Goal: Information Seeking & Learning: Learn about a topic

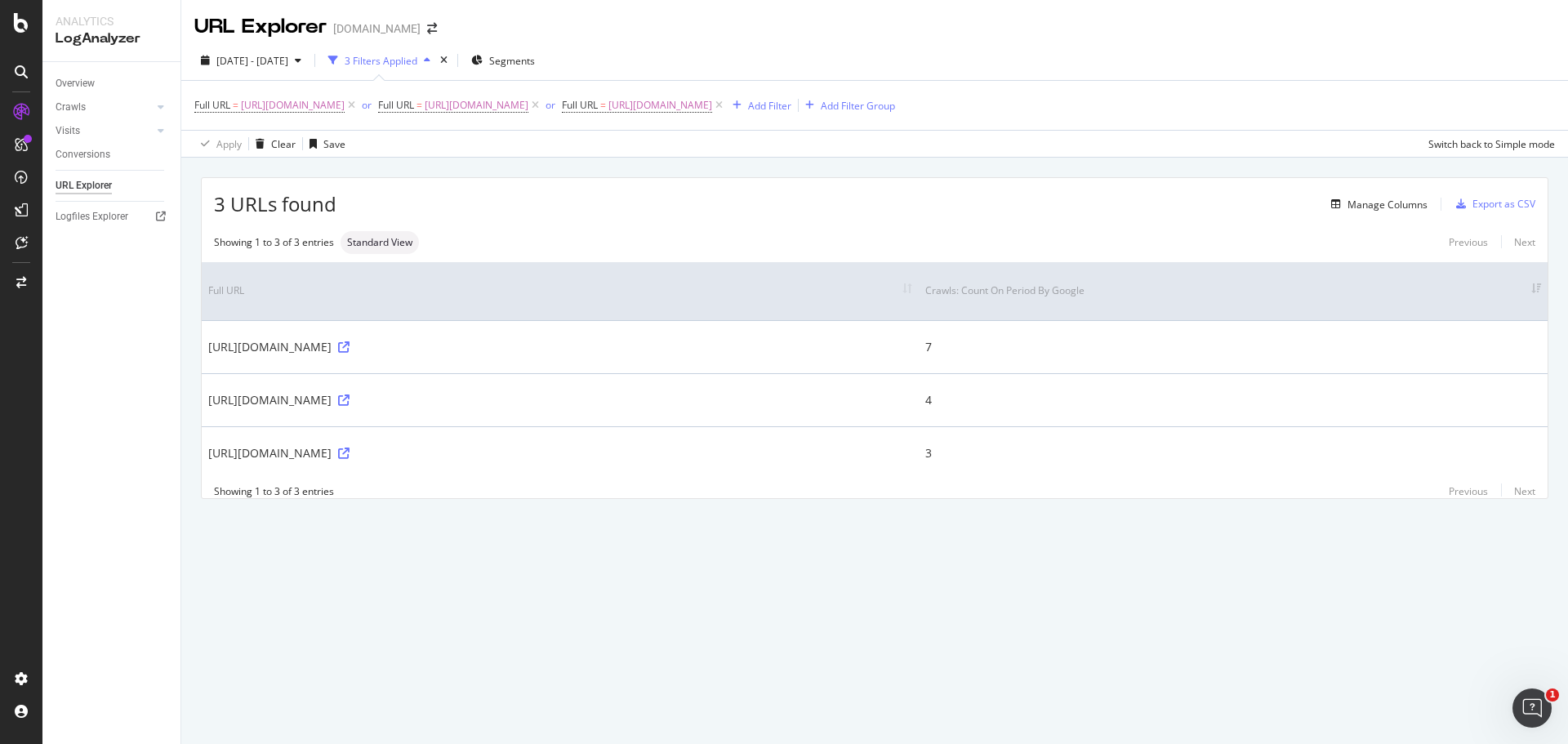
click at [746, 640] on div "URL Explorer [DOMAIN_NAME] [DATE] - [DATE] 3 Filters Applied Segments Full URL …" at bounding box center [874, 372] width 1387 height 744
click at [1418, 214] on button "Manage Columns" at bounding box center [1376, 204] width 103 height 19
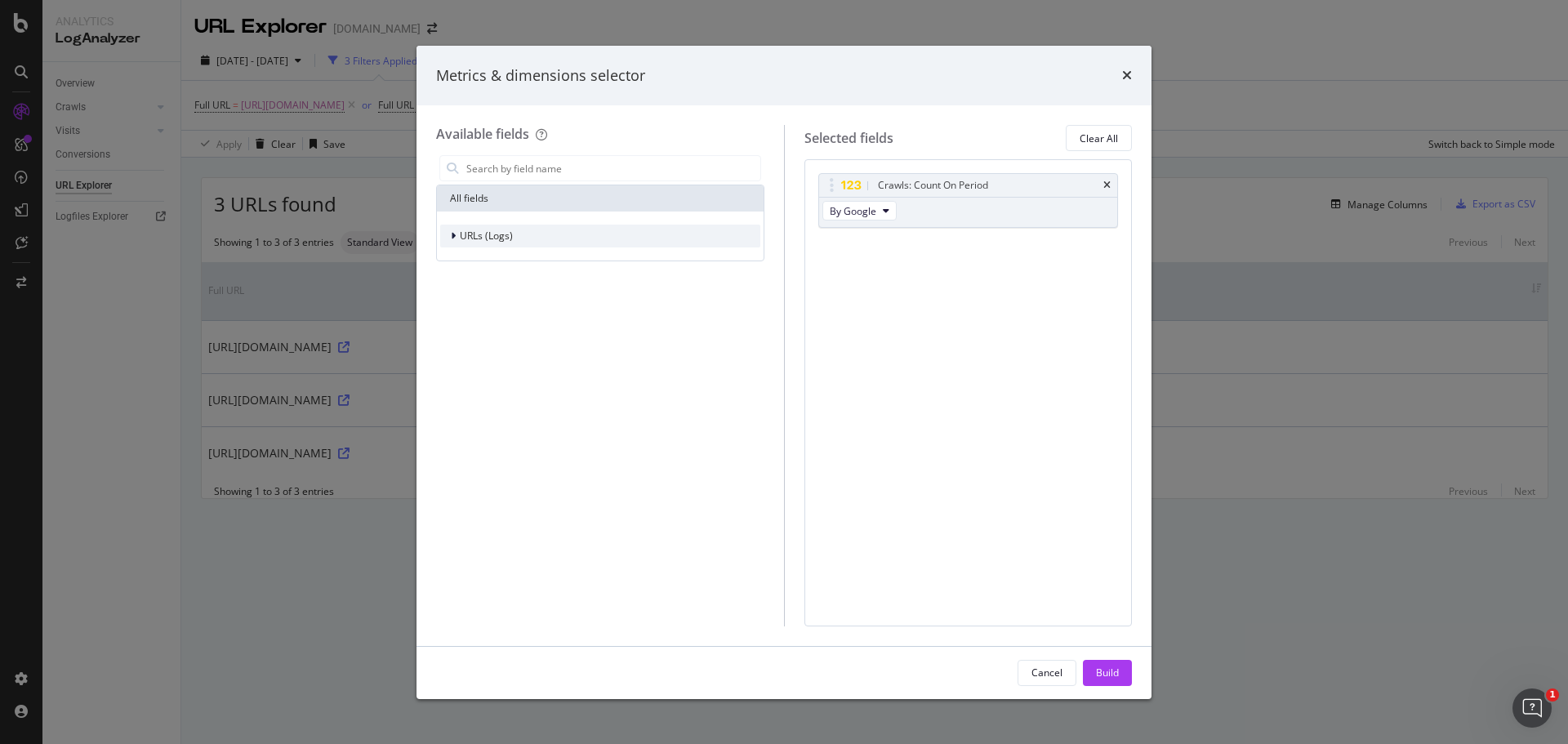
click at [492, 240] on span "URLs (Logs)" at bounding box center [486, 236] width 53 height 14
click at [457, 344] on div "Visits" at bounding box center [466, 338] width 53 height 17
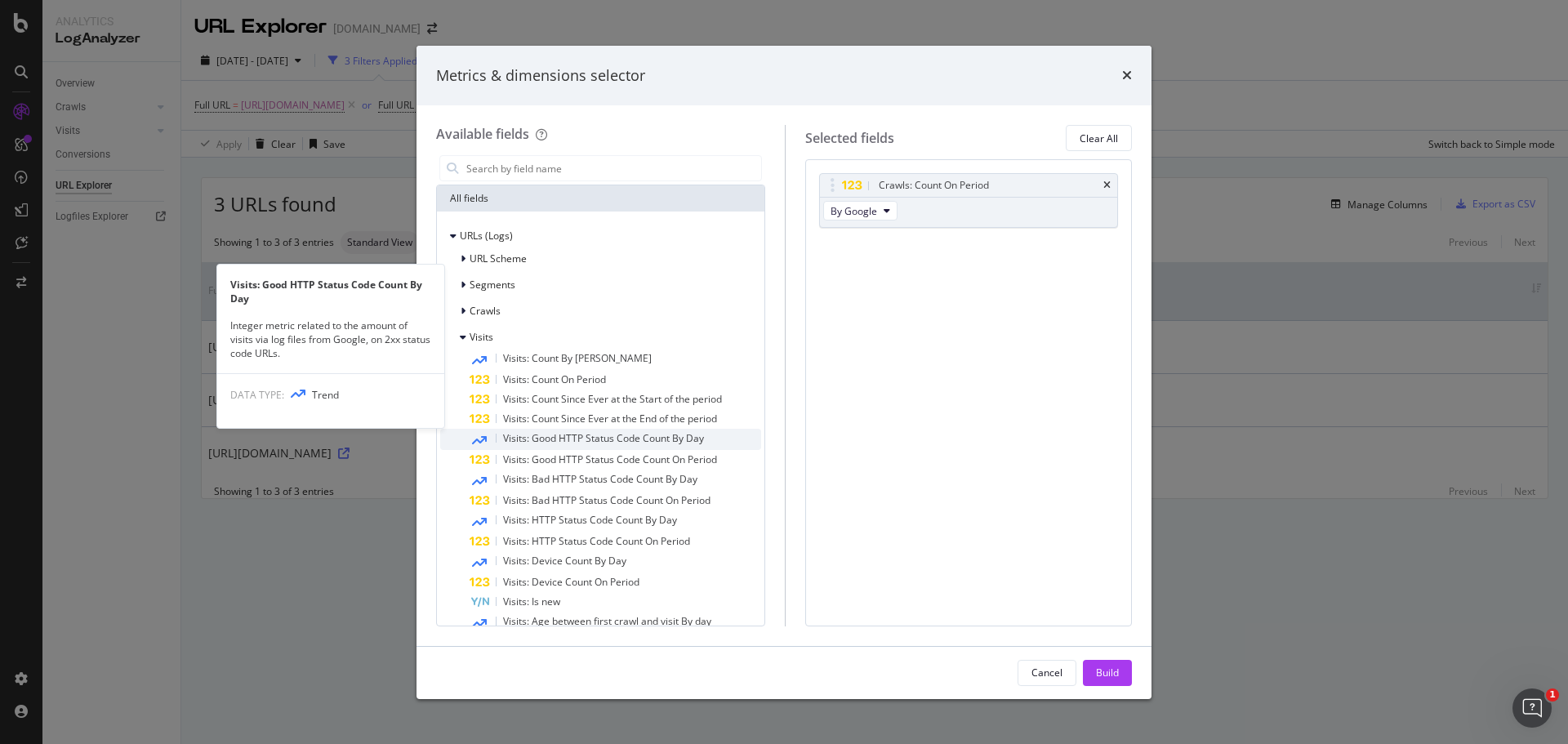
scroll to position [166, 0]
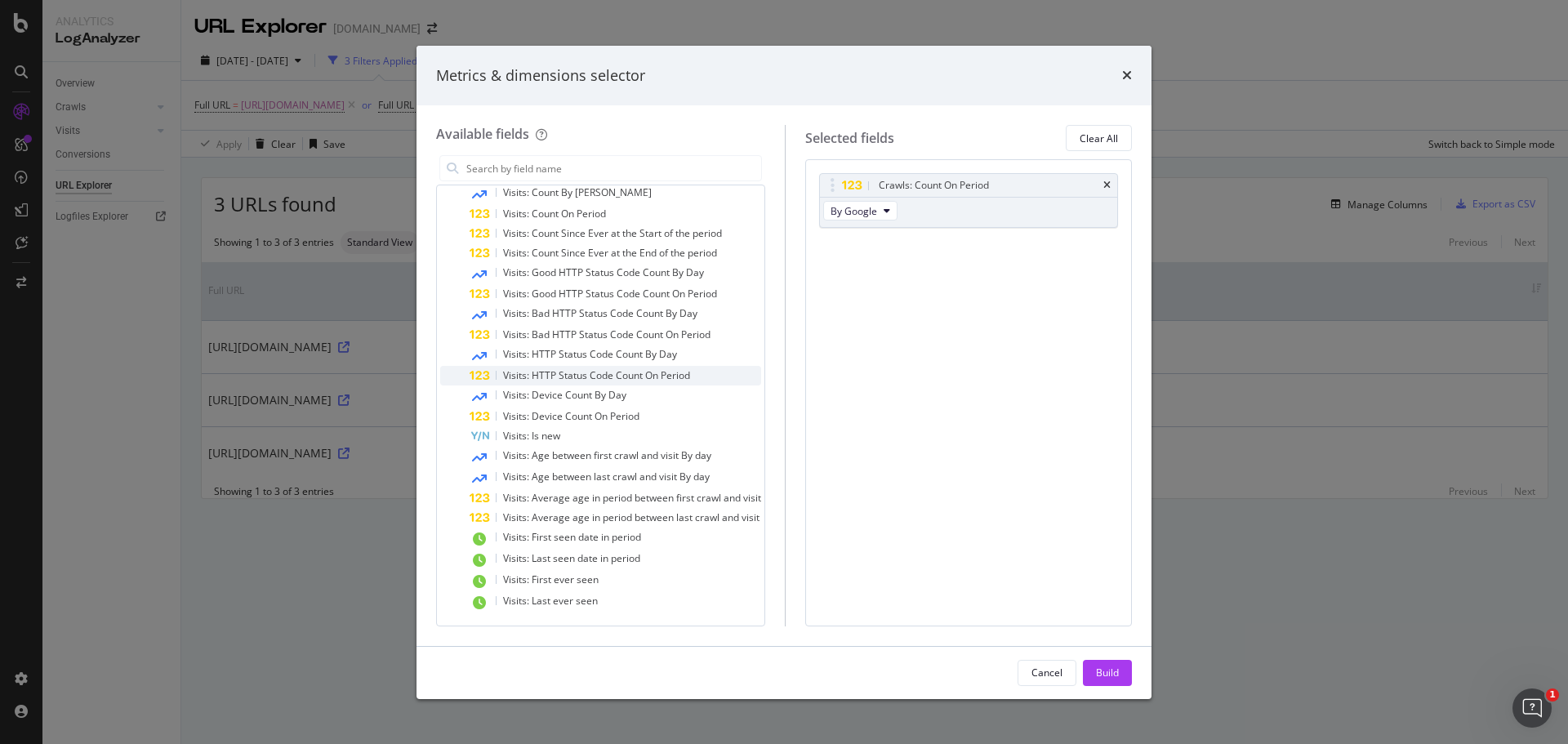
click at [586, 385] on div "Visits: HTTP Status Code Count On Period" at bounding box center [615, 375] width 292 height 19
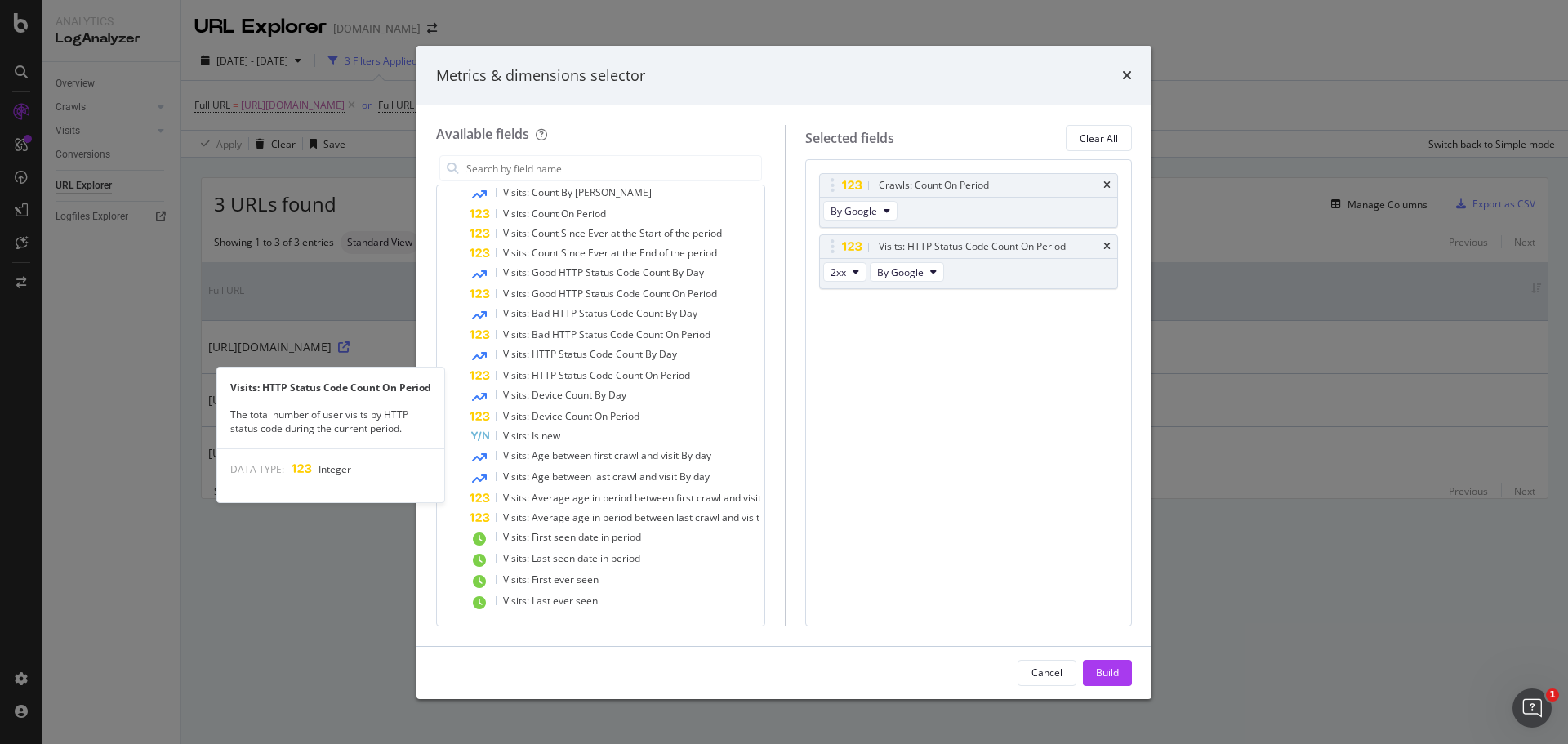
scroll to position [0, 0]
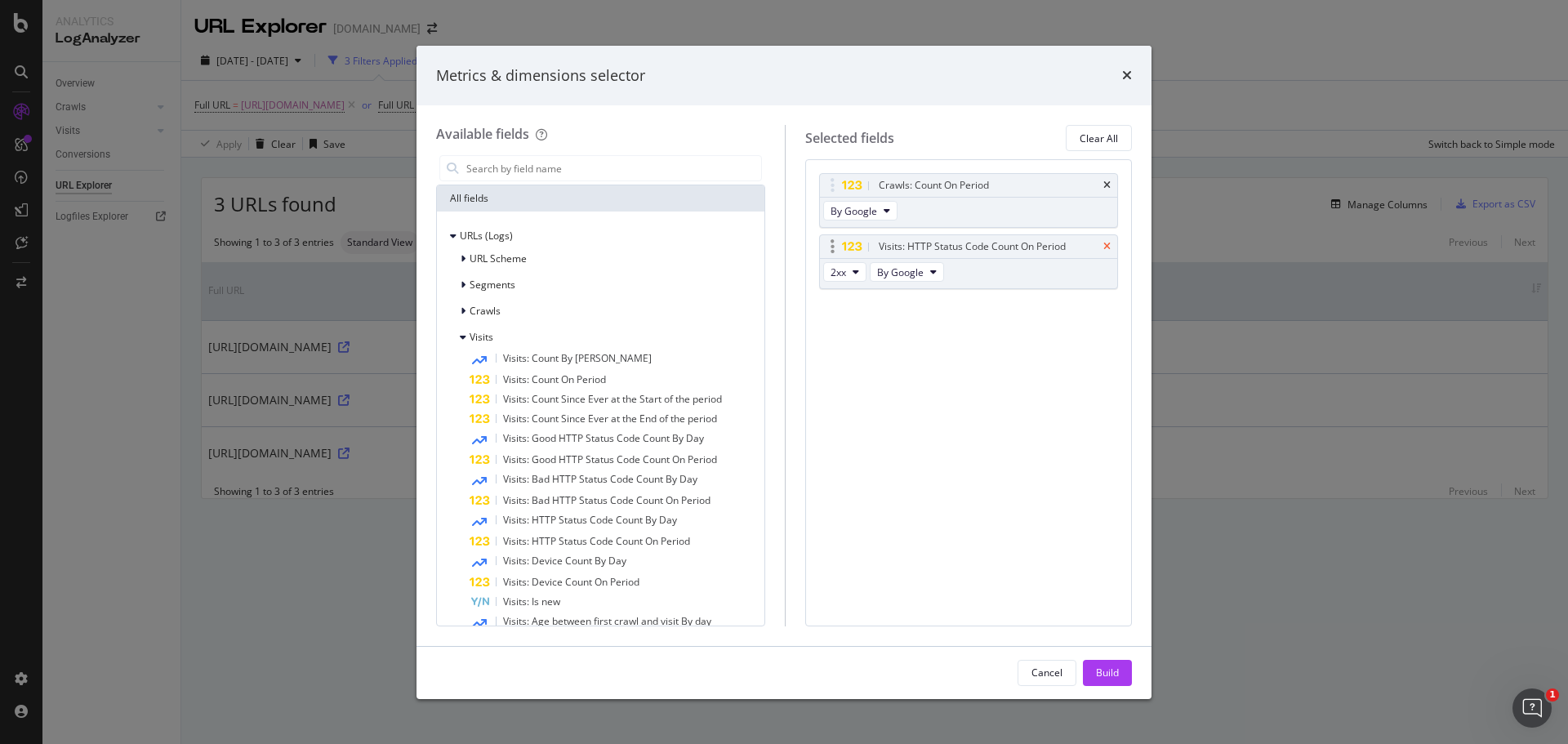
click at [1105, 242] on icon "times" at bounding box center [1107, 247] width 8 height 10
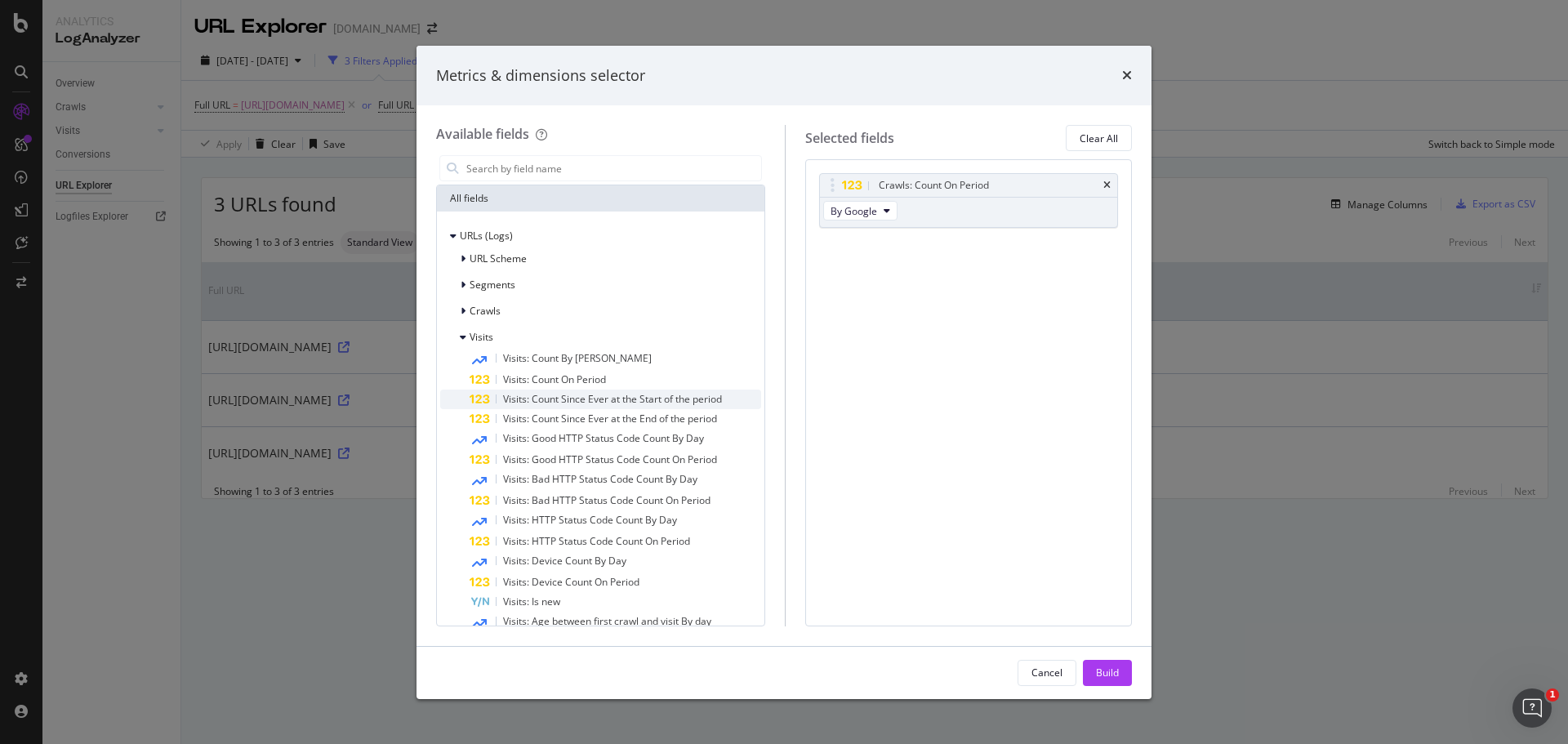
click at [731, 400] on div "Visits: Count Since Ever at the Start of the period" at bounding box center [615, 399] width 292 height 19
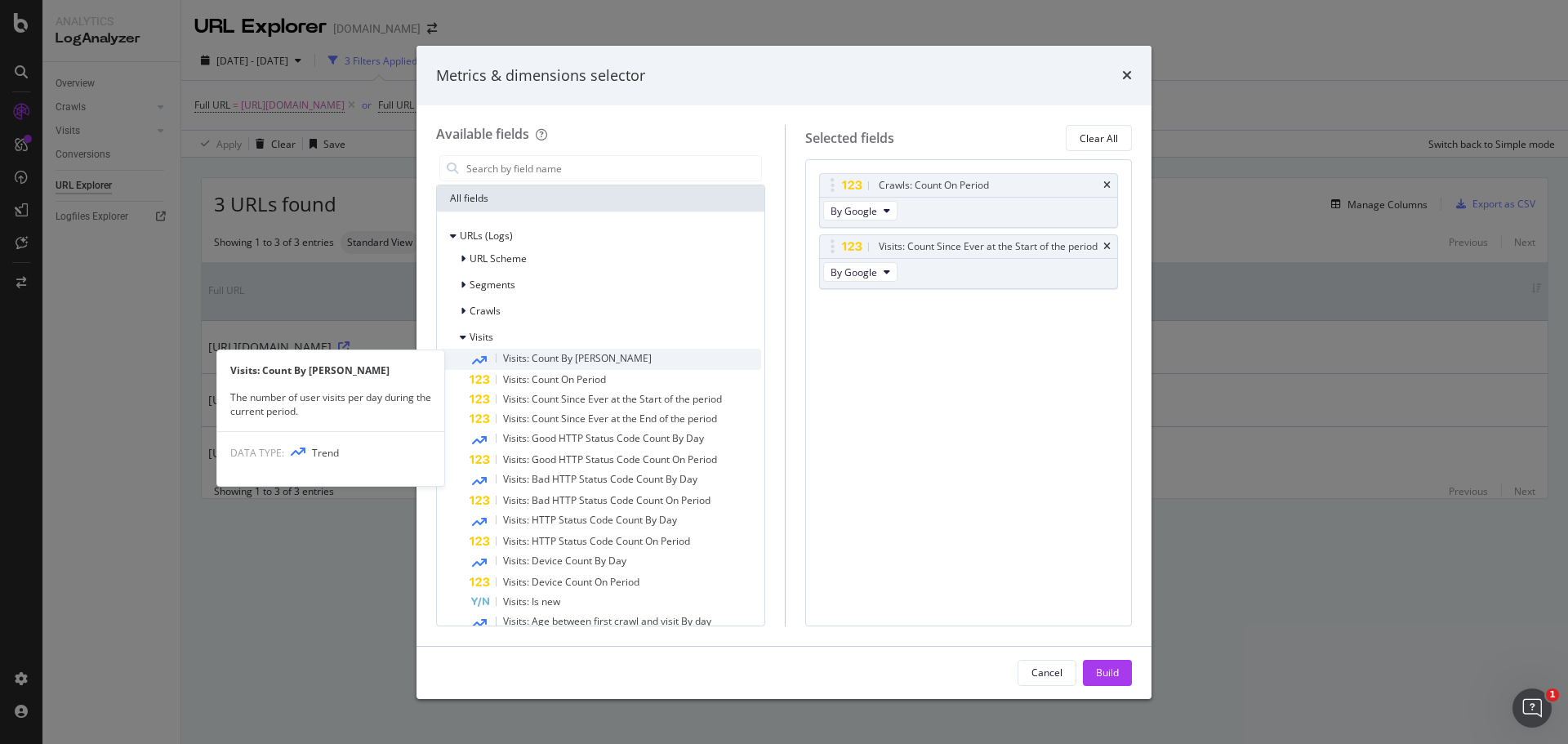
click at [673, 369] on div "Visits: Count By [PERSON_NAME]" at bounding box center [615, 359] width 292 height 21
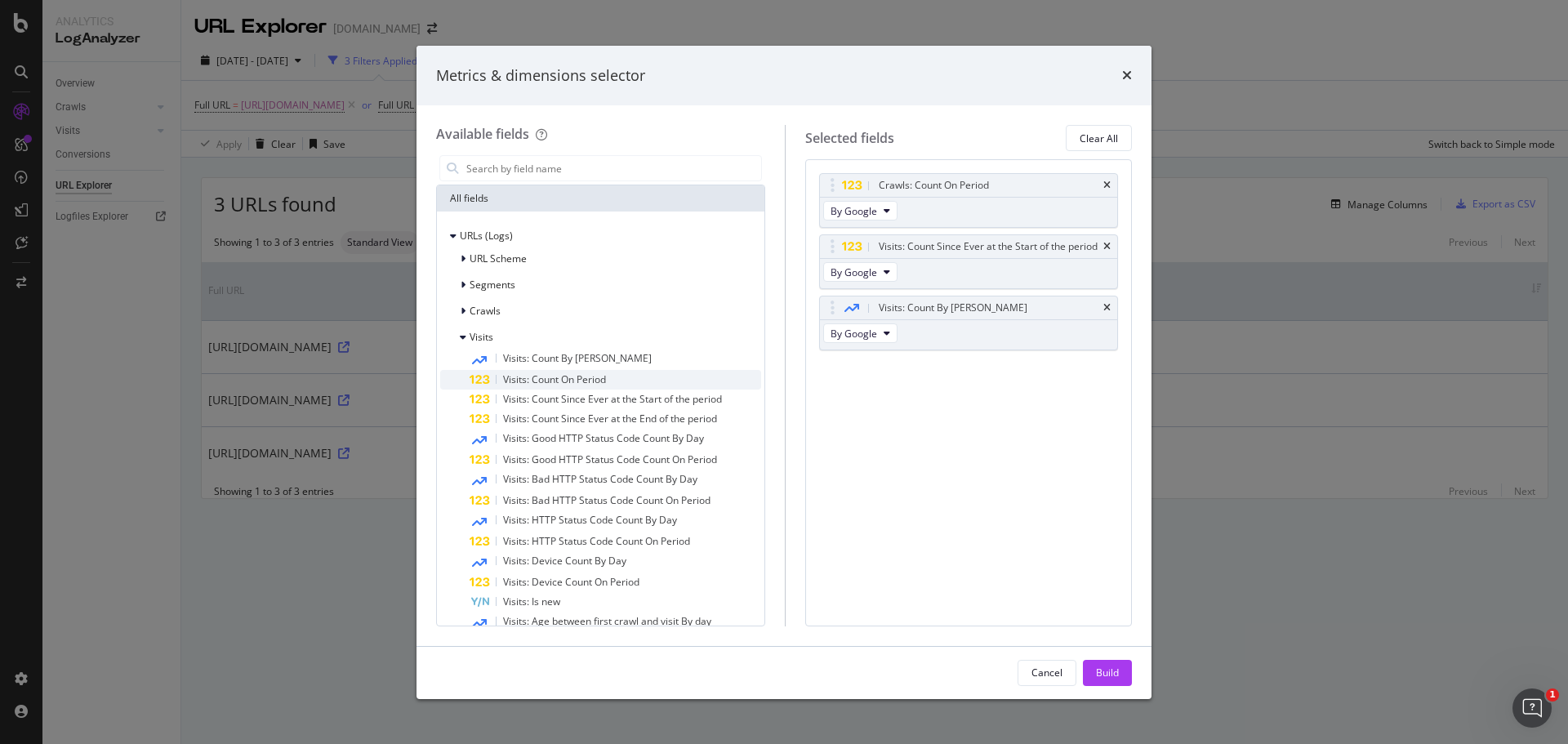
click at [668, 378] on div "Visits: Count On Period" at bounding box center [615, 380] width 292 height 19
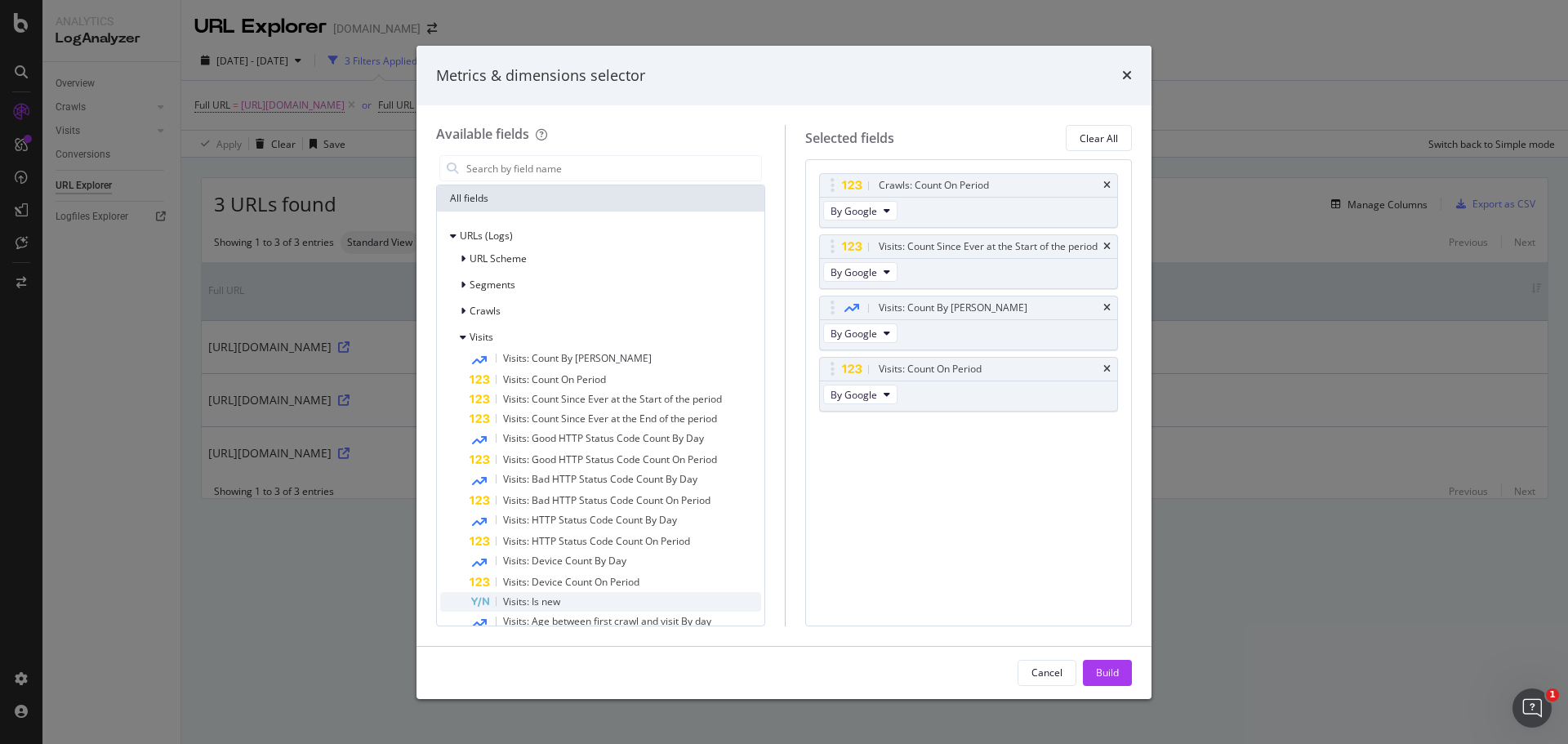
click at [585, 599] on div "Visits: Is new" at bounding box center [615, 601] width 292 height 19
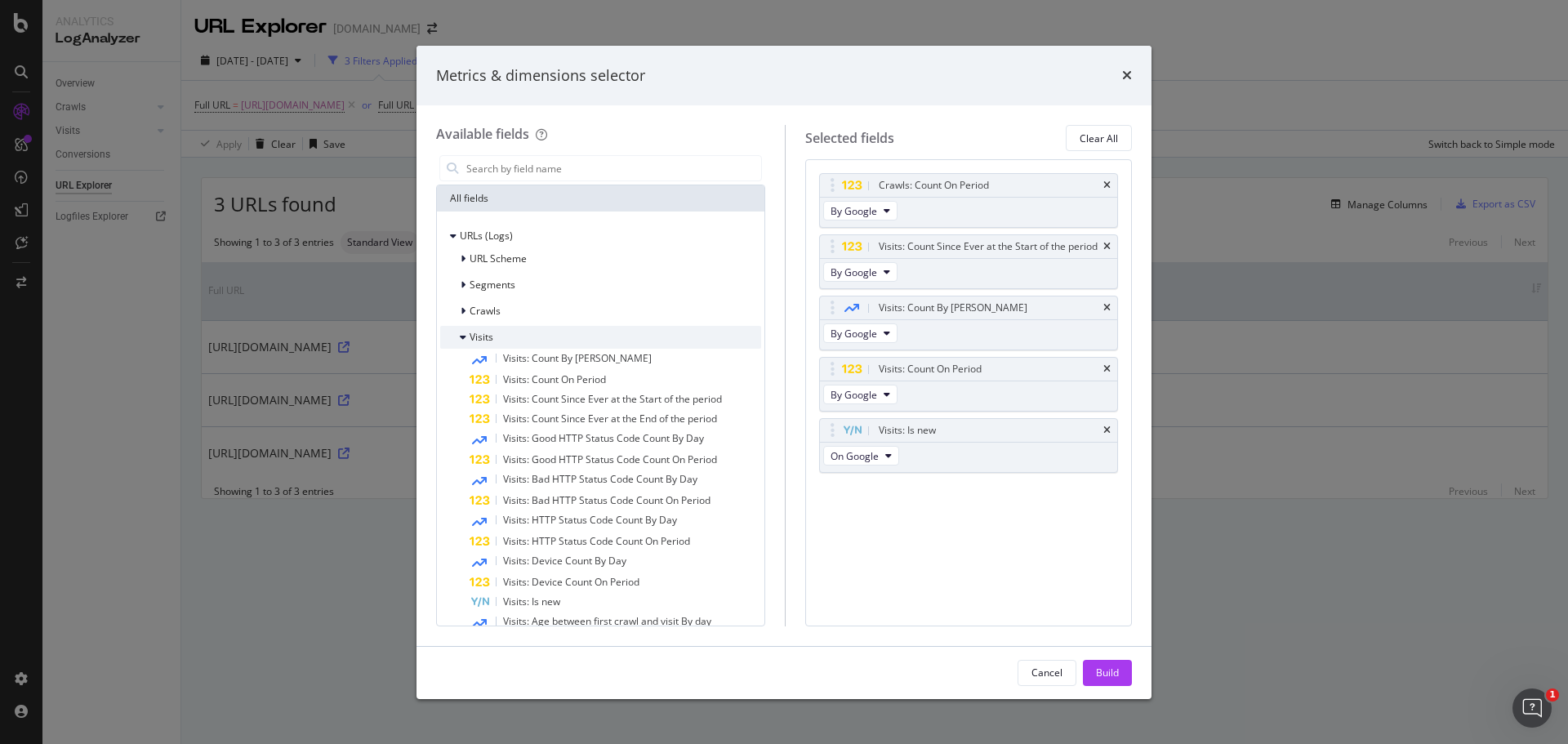
click at [459, 335] on div "Visits" at bounding box center [466, 338] width 53 height 17
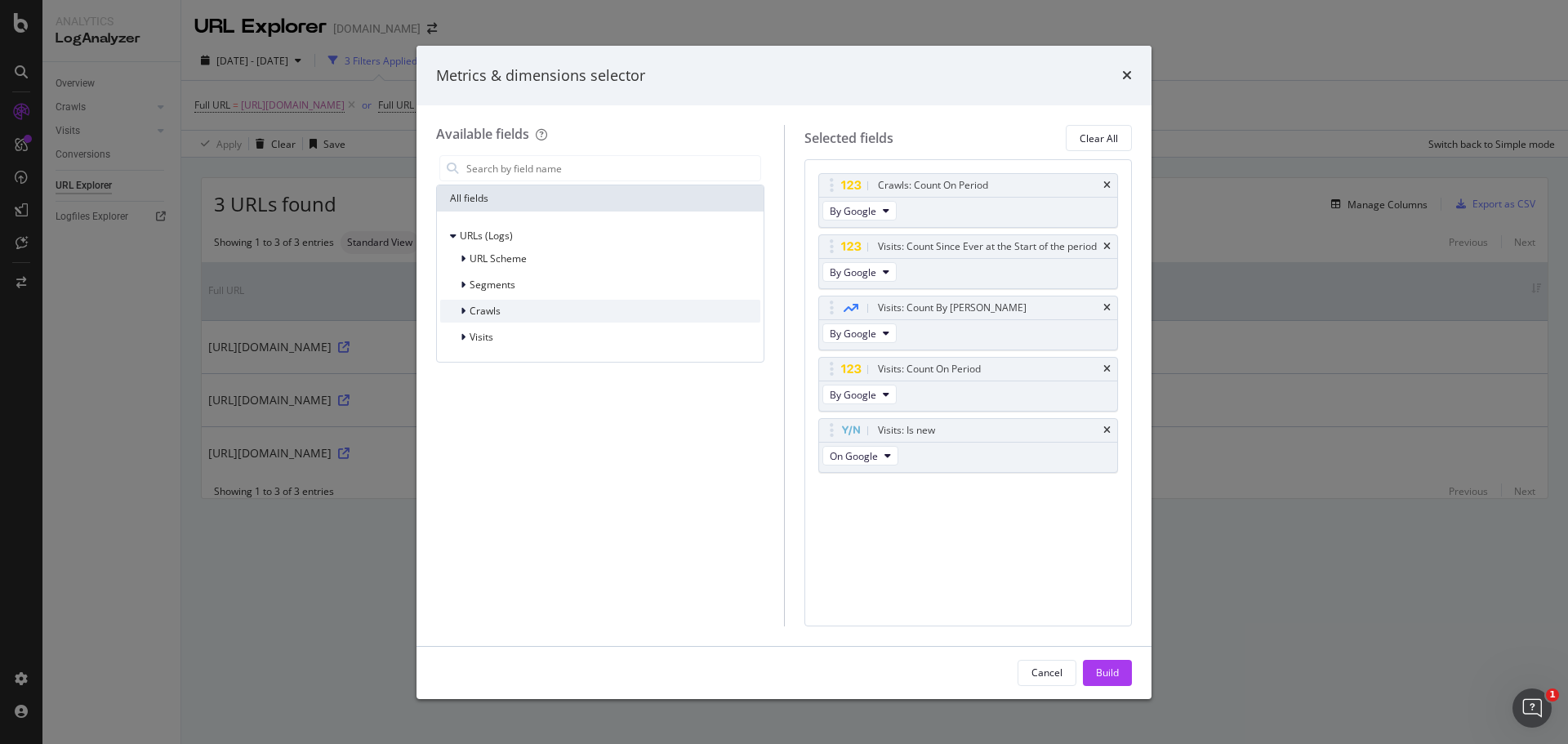
click at [459, 312] on div "Crawls" at bounding box center [471, 311] width 60 height 17
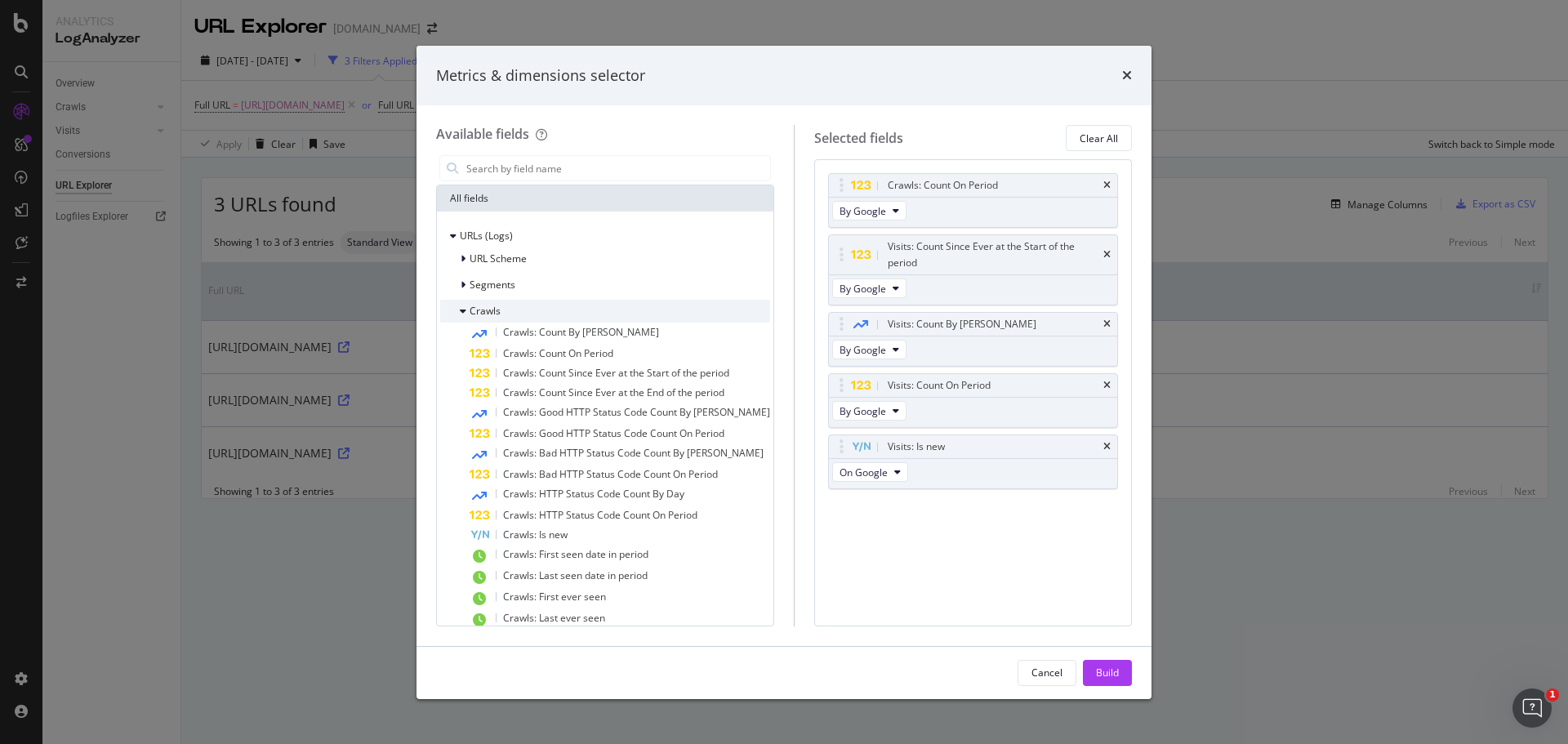
click at [459, 322] on div "Crawls" at bounding box center [605, 311] width 330 height 23
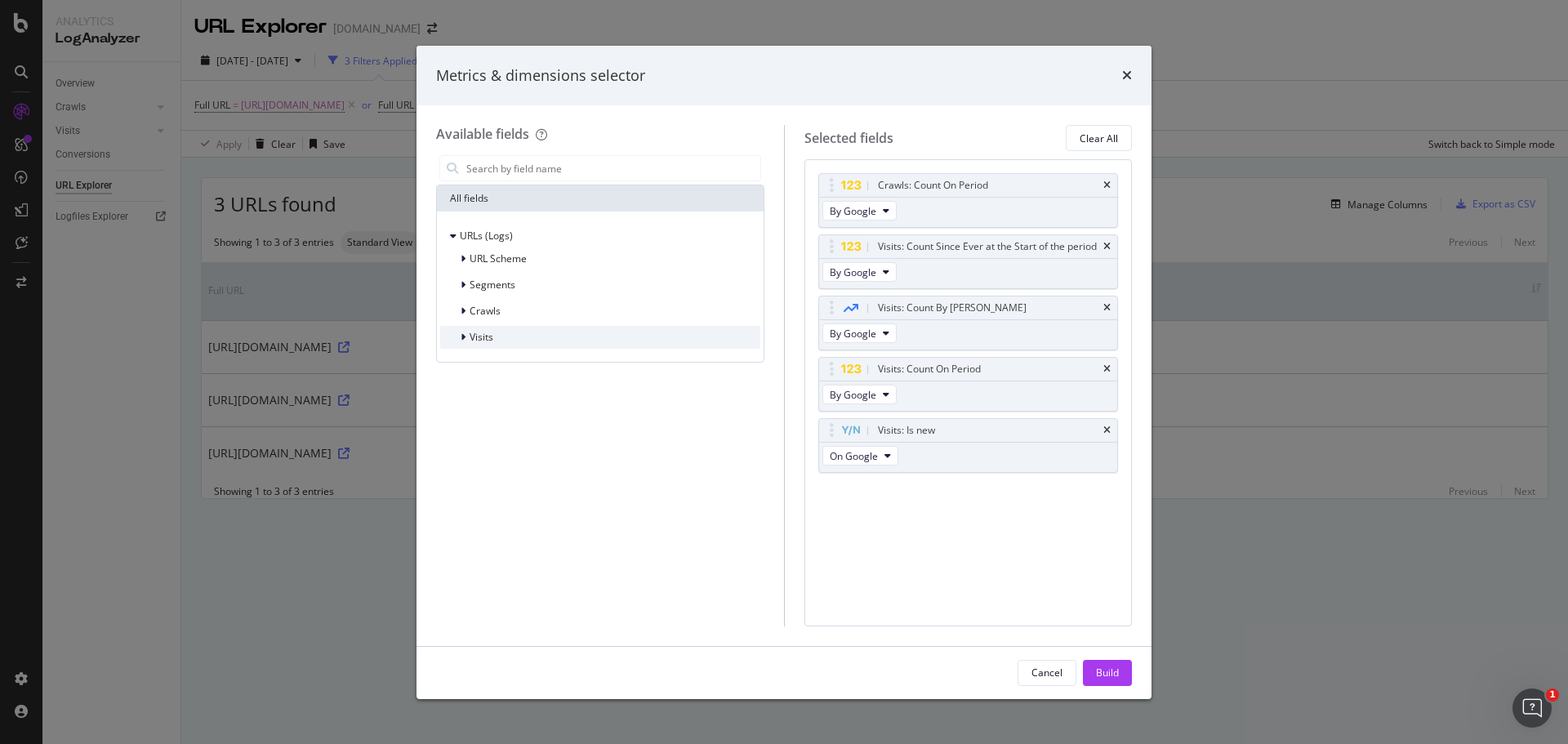
click at [459, 346] on div "Visits" at bounding box center [600, 337] width 320 height 23
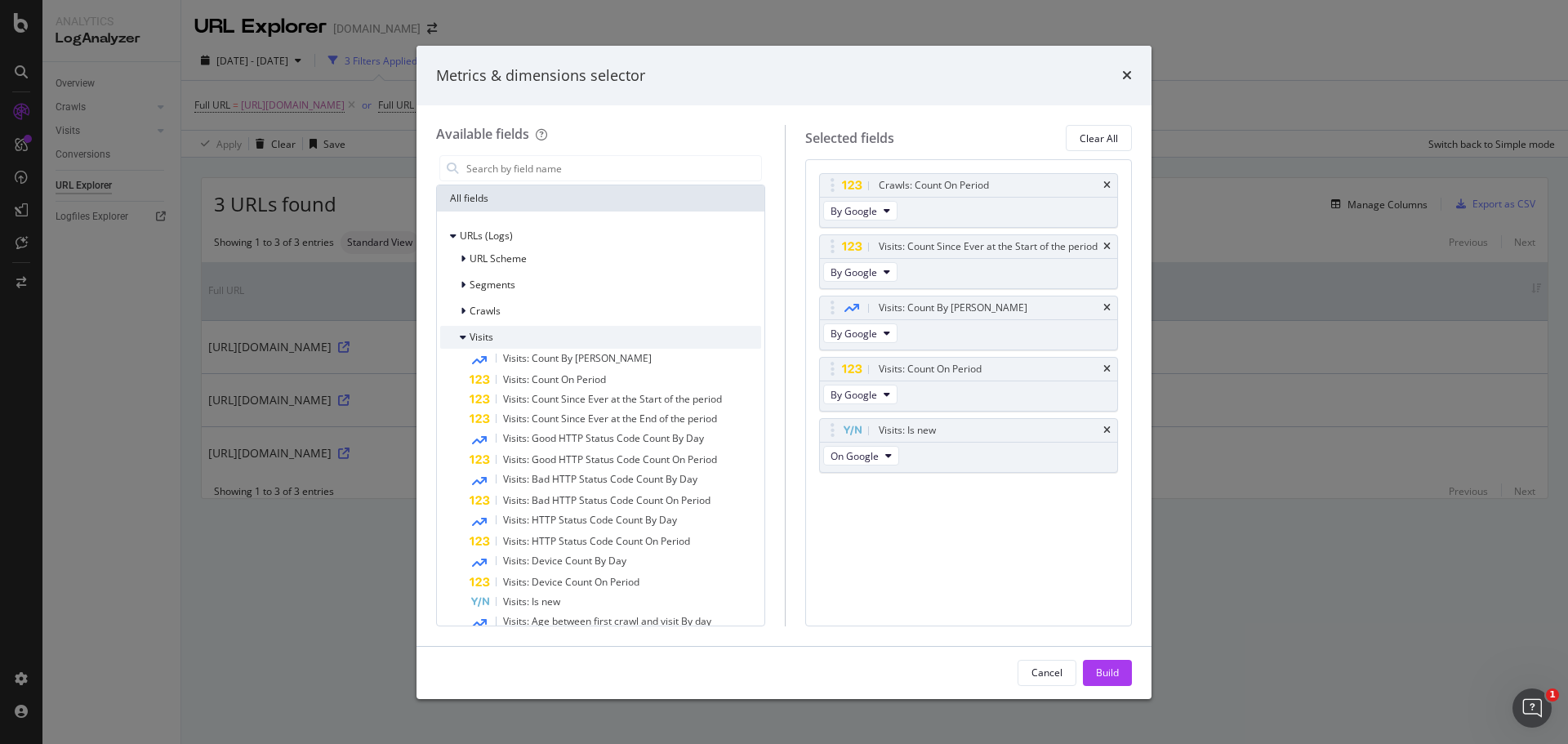
click at [458, 343] on div "Visits" at bounding box center [466, 338] width 53 height 17
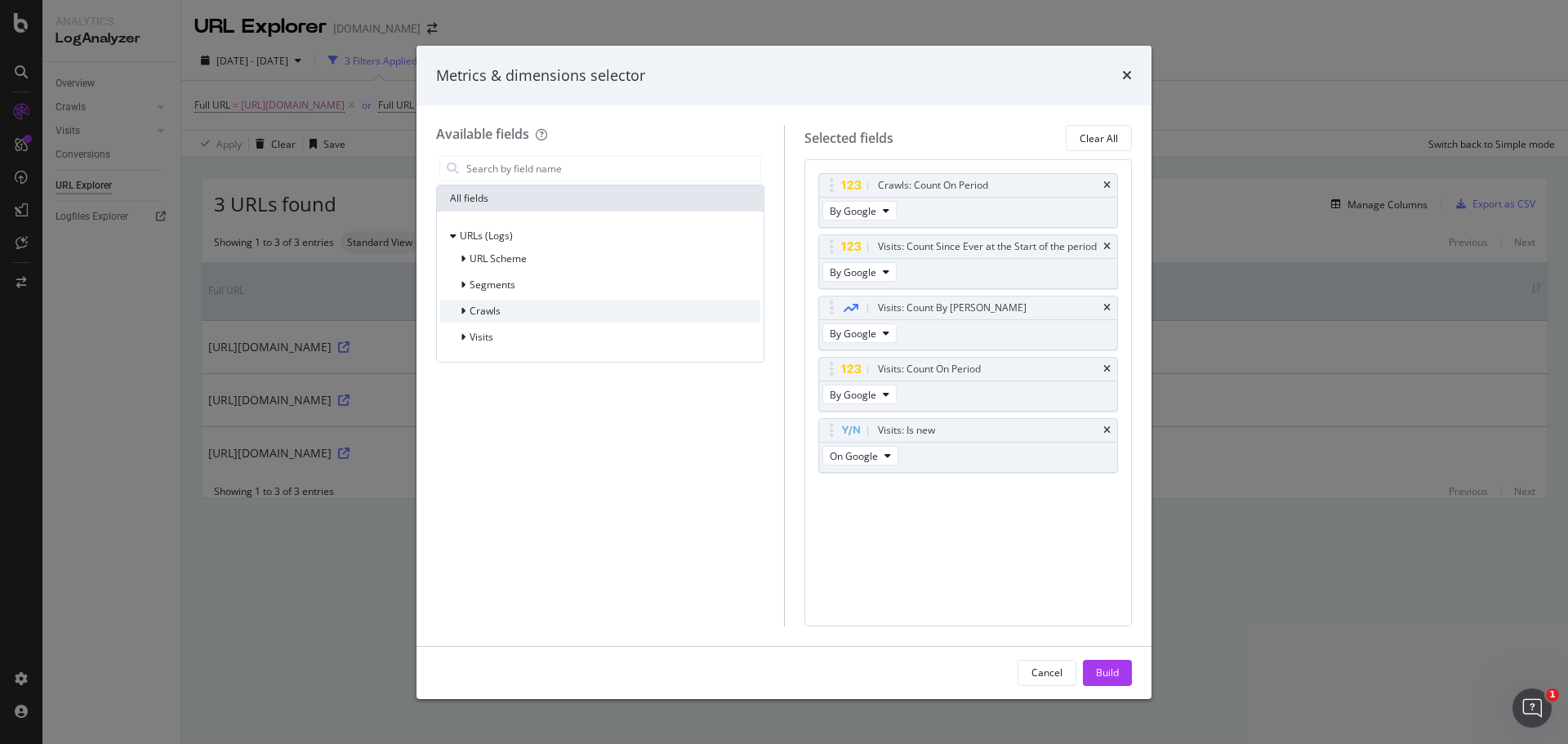
click at [461, 316] on icon "modal" at bounding box center [463, 311] width 5 height 10
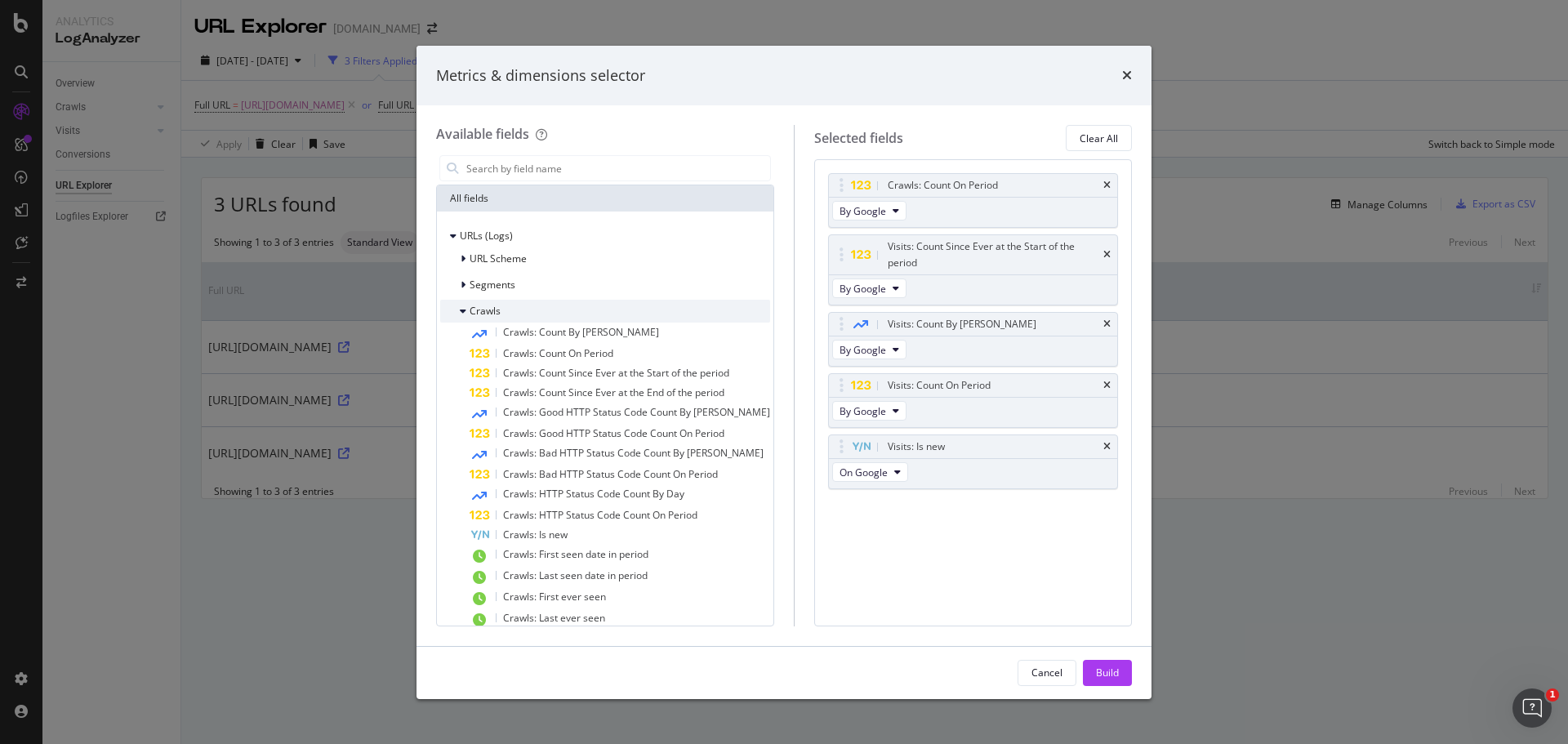
click at [461, 316] on icon "modal" at bounding box center [463, 311] width 7 height 10
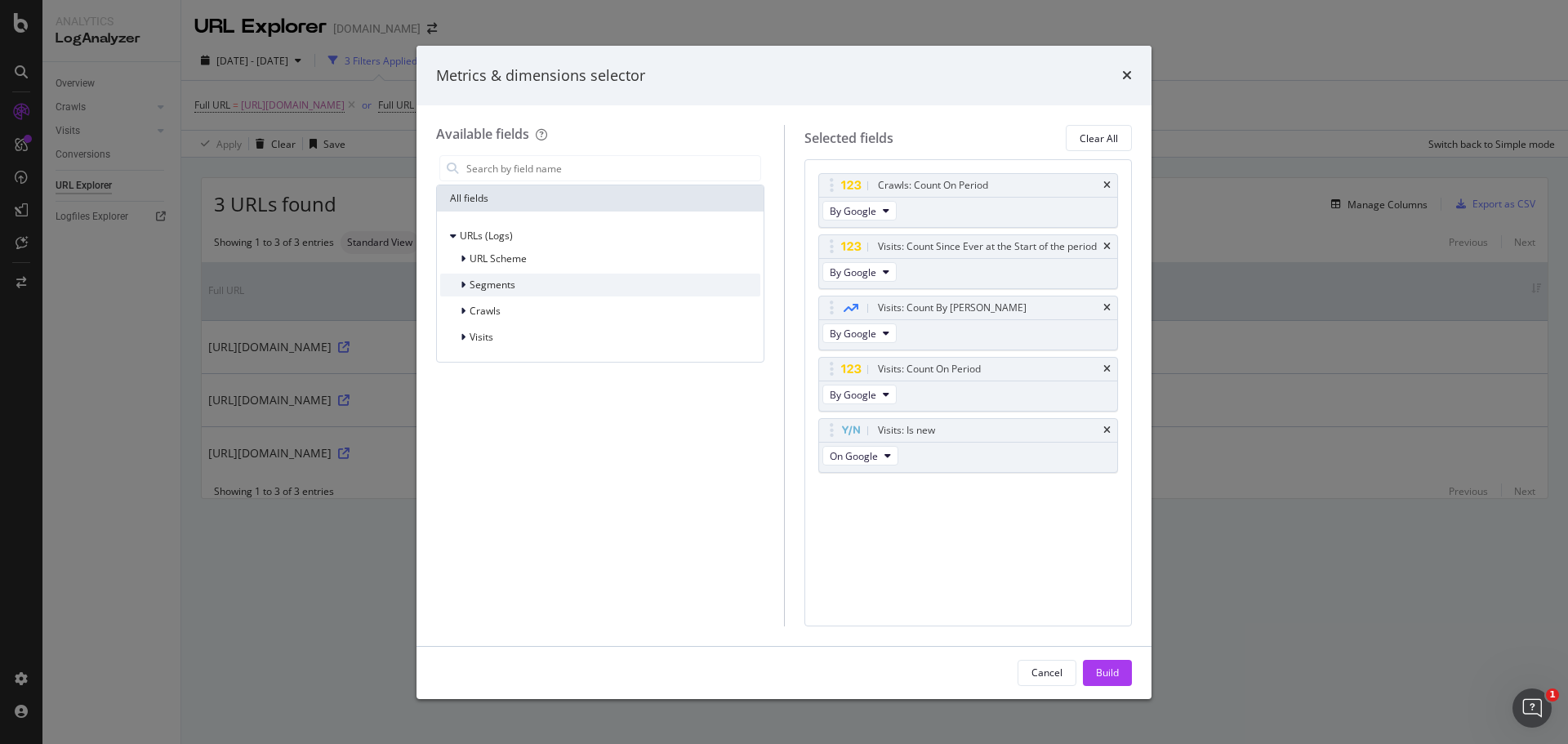
click at [463, 285] on icon "modal" at bounding box center [463, 285] width 5 height 10
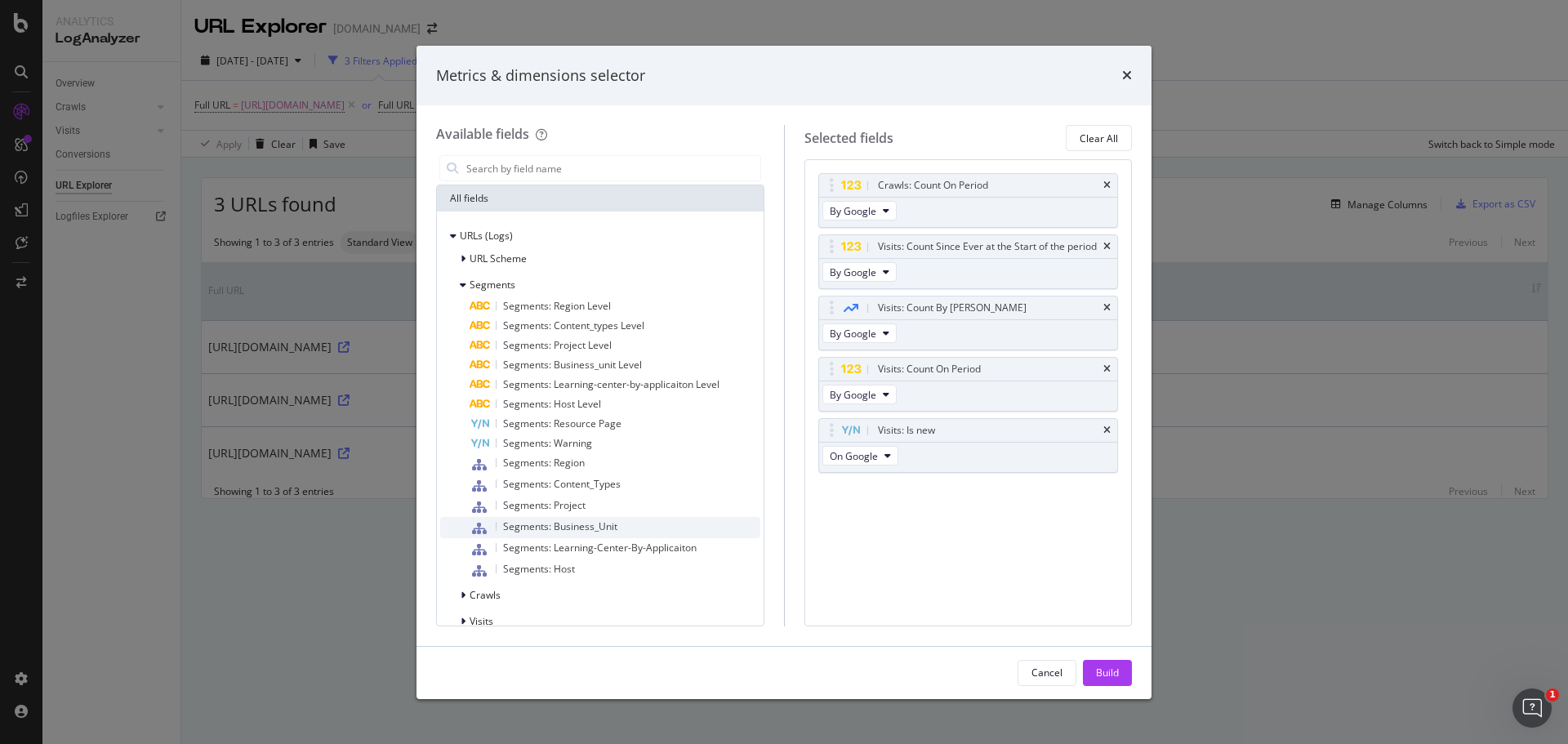
click at [545, 526] on span "Segments: Business_Unit" at bounding box center [560, 526] width 115 height 14
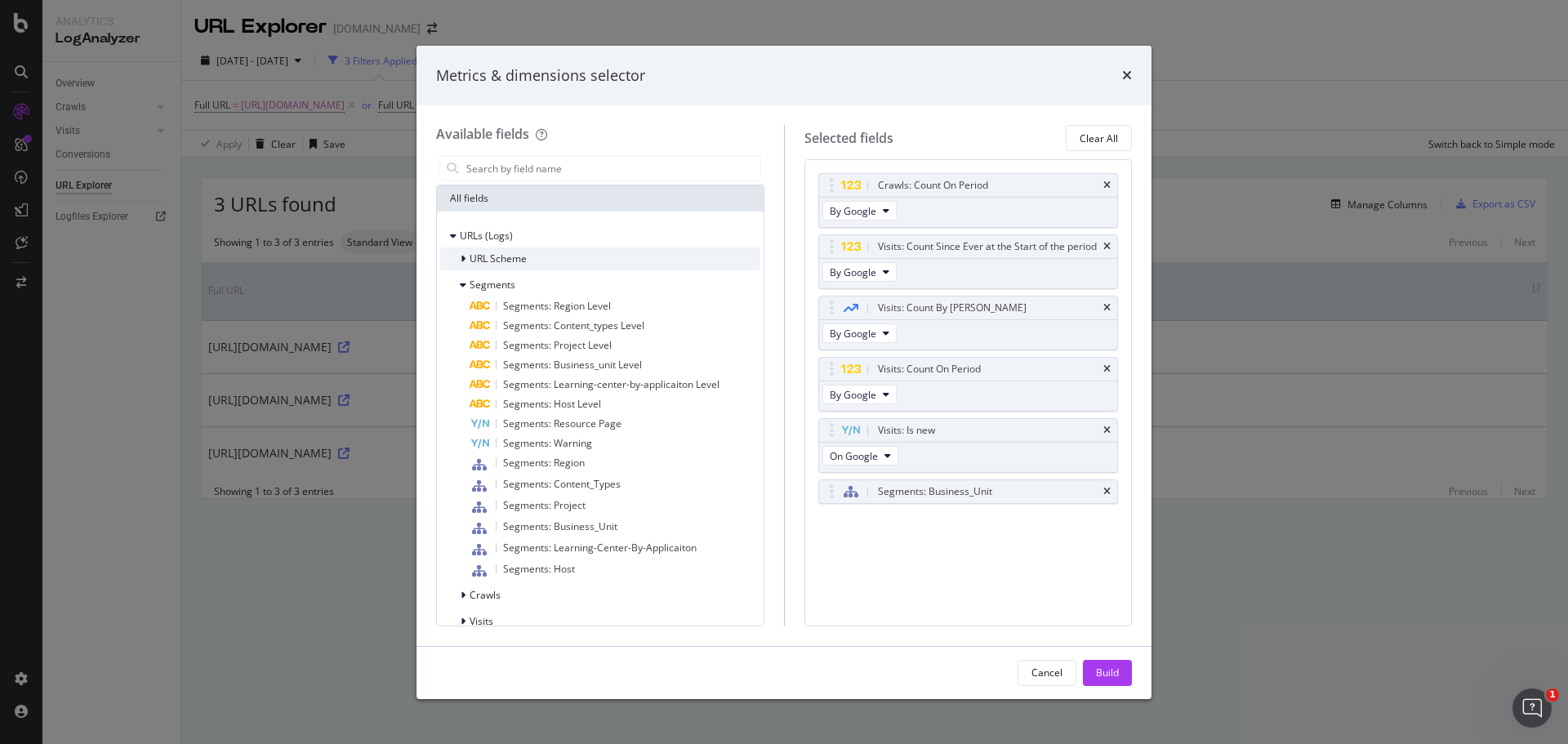
click at [458, 265] on div "URL Scheme" at bounding box center [484, 259] width 87 height 17
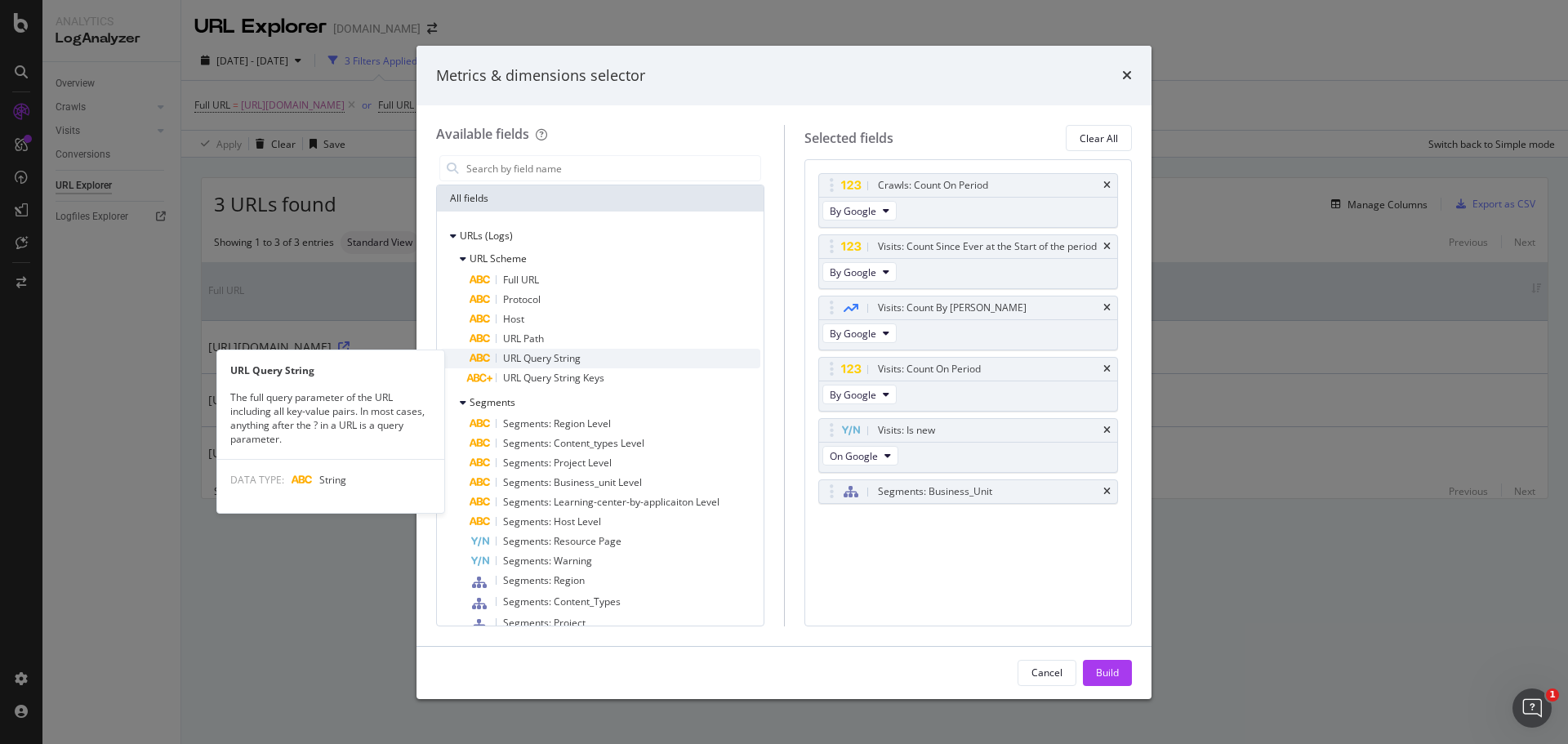
click at [547, 355] on span "URL Query String" at bounding box center [542, 358] width 78 height 14
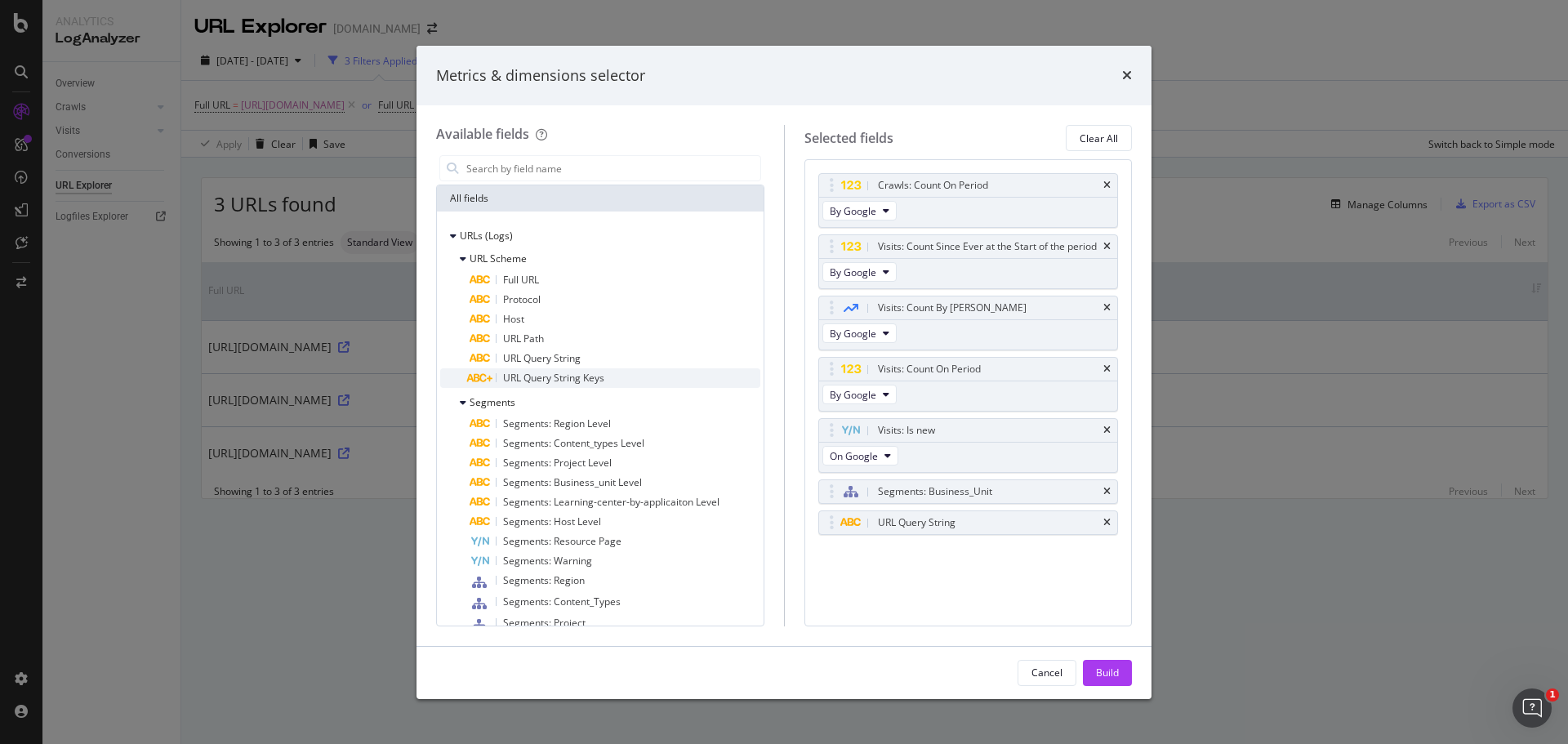
click at [542, 373] on span "URL Query String Keys" at bounding box center [553, 378] width 101 height 14
click at [1105, 673] on div "Build" at bounding box center [1107, 672] width 23 height 14
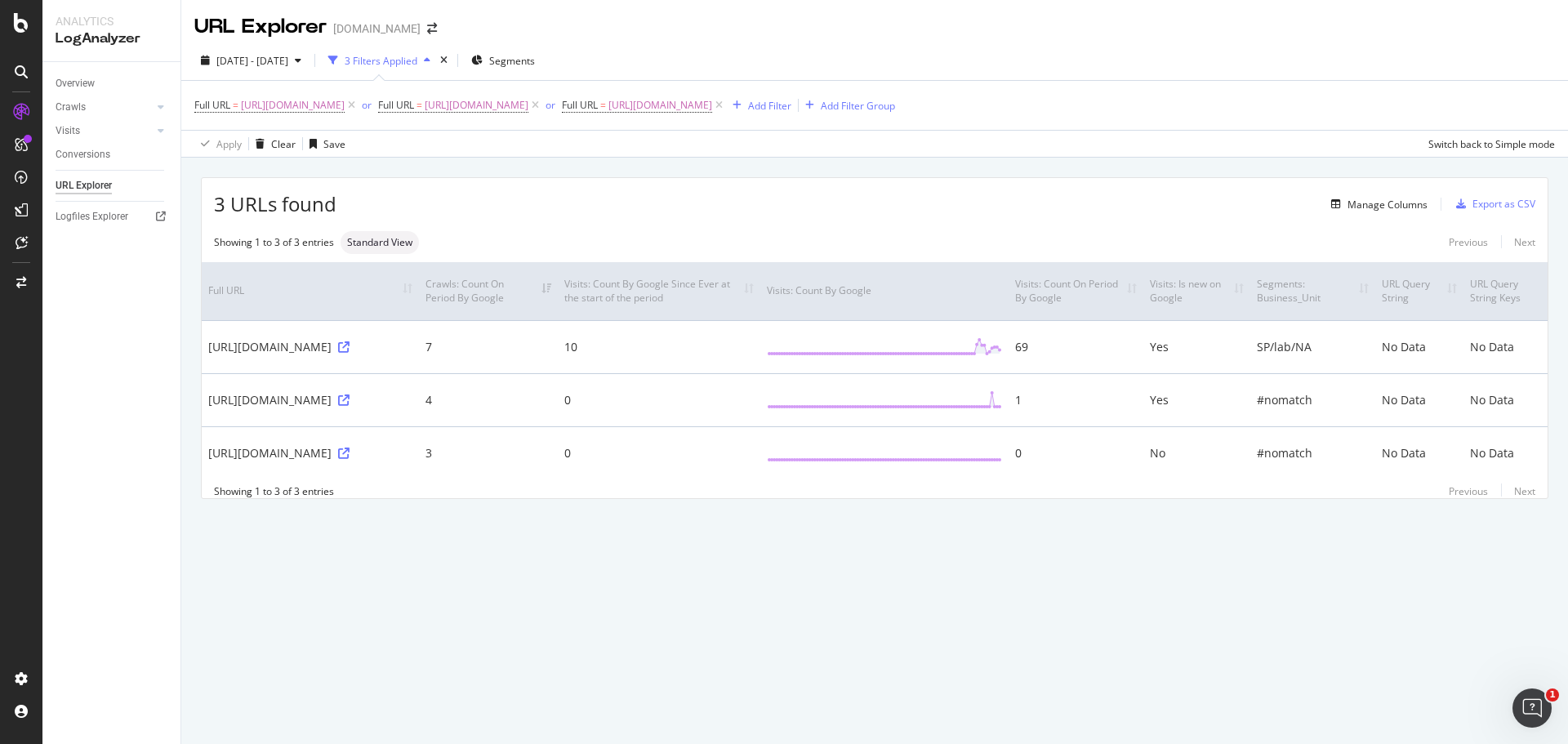
click at [1515, 498] on div "Previous Next" at bounding box center [1484, 491] width 99 height 14
click at [1527, 498] on div "Previous Next" at bounding box center [1484, 491] width 99 height 14
